Goal: Transaction & Acquisition: Purchase product/service

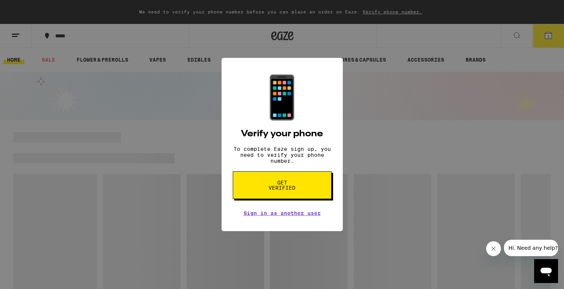
click at [257, 188] on button "Get verified" at bounding box center [282, 185] width 99 height 28
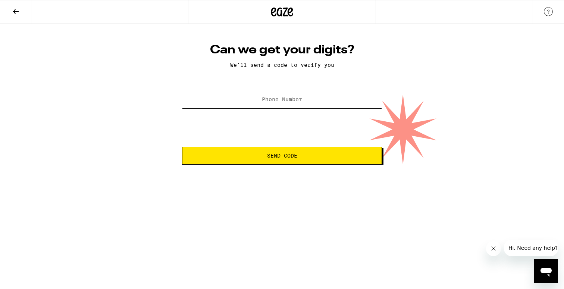
click at [257, 104] on input "Phone Number" at bounding box center [282, 99] width 200 height 17
type input "[PHONE_NUMBER]"
click at [182, 147] on button "Send Code" at bounding box center [282, 156] width 200 height 18
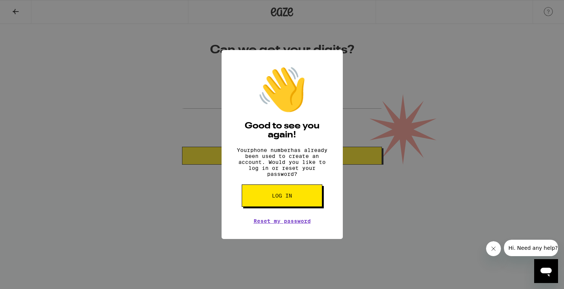
click at [270, 205] on button "Log in" at bounding box center [282, 195] width 81 height 22
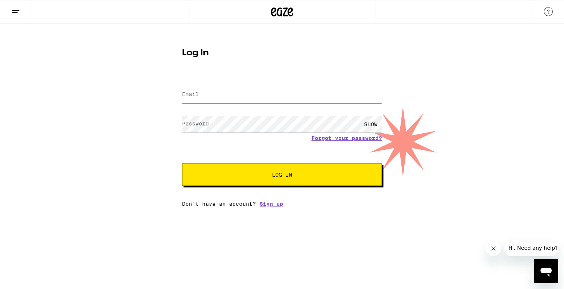
click at [270, 98] on input "Email" at bounding box center [282, 94] width 200 height 17
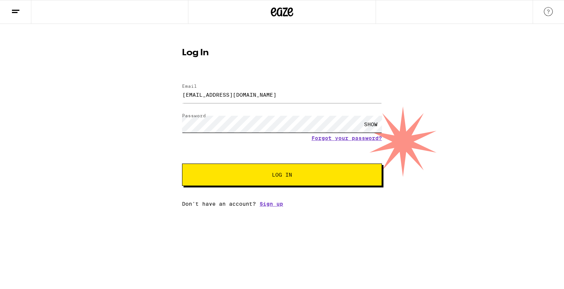
click at [182, 163] on button "Log In" at bounding box center [282, 174] width 200 height 22
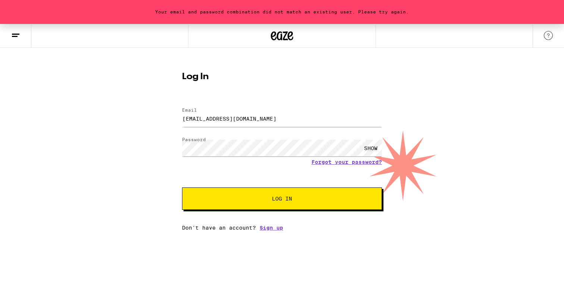
click at [380, 143] on div "SHOW" at bounding box center [371, 148] width 22 height 17
click at [182, 187] on button "Log In" at bounding box center [282, 198] width 200 height 22
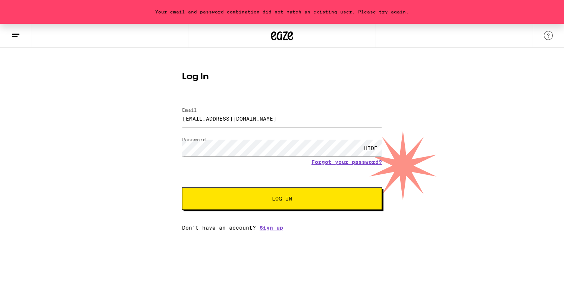
click at [315, 123] on input "[EMAIL_ADDRESS][DOMAIN_NAME]" at bounding box center [282, 118] width 200 height 17
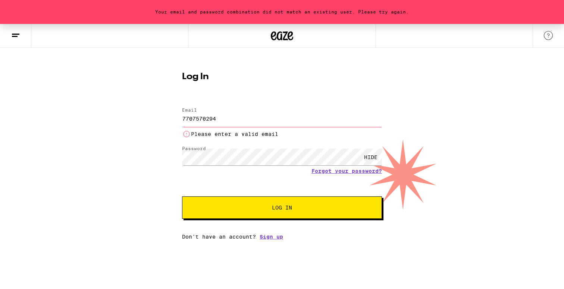
click at [182, 196] on button "Log In" at bounding box center [282, 207] width 200 height 22
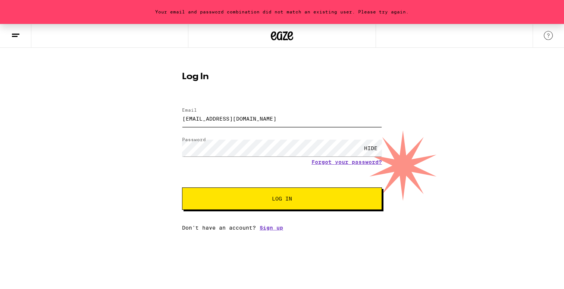
type input "[EMAIL_ADDRESS][DOMAIN_NAME]"
click at [182, 187] on button "Log In" at bounding box center [282, 198] width 200 height 22
